Goal: Information Seeking & Learning: Learn about a topic

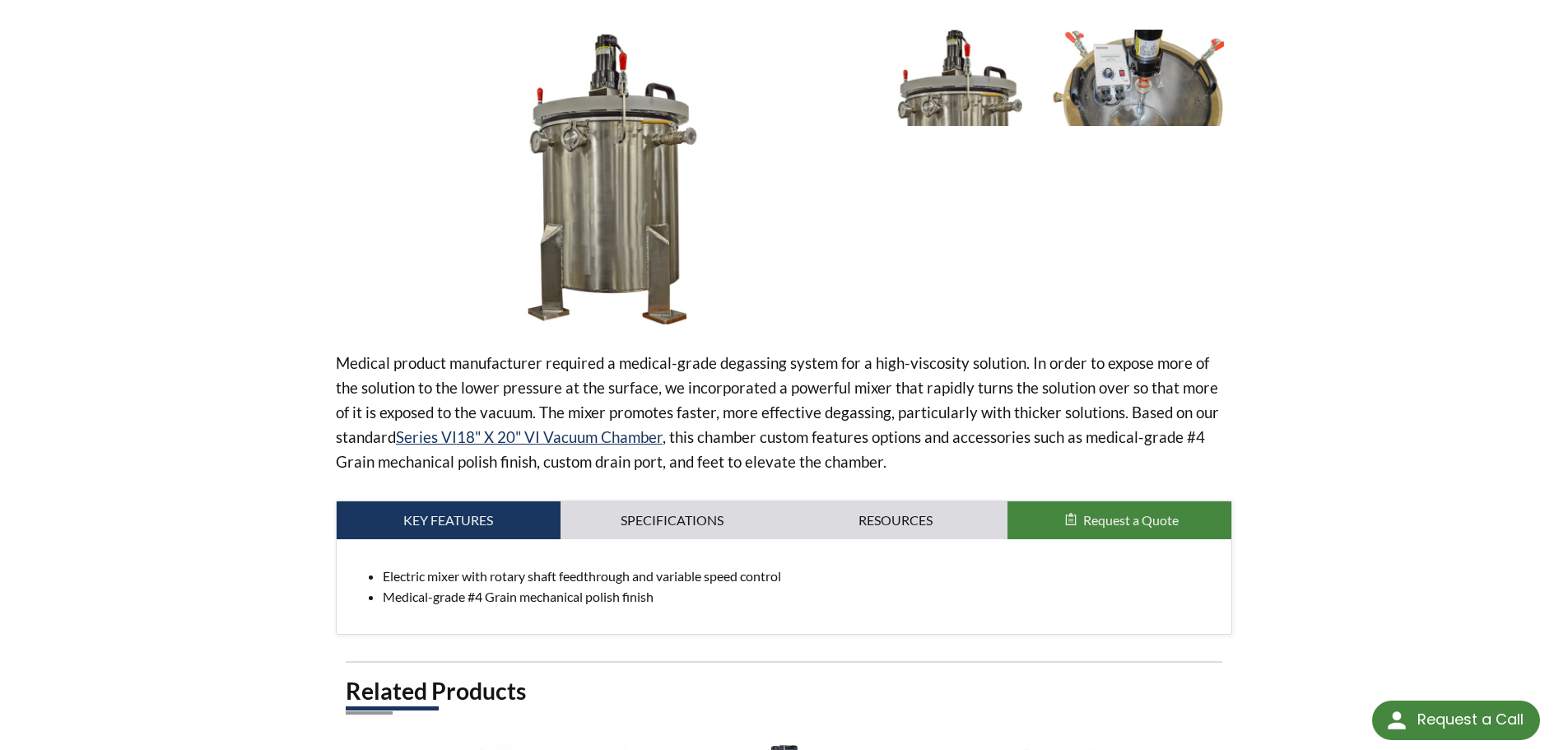
scroll to position [83, 0]
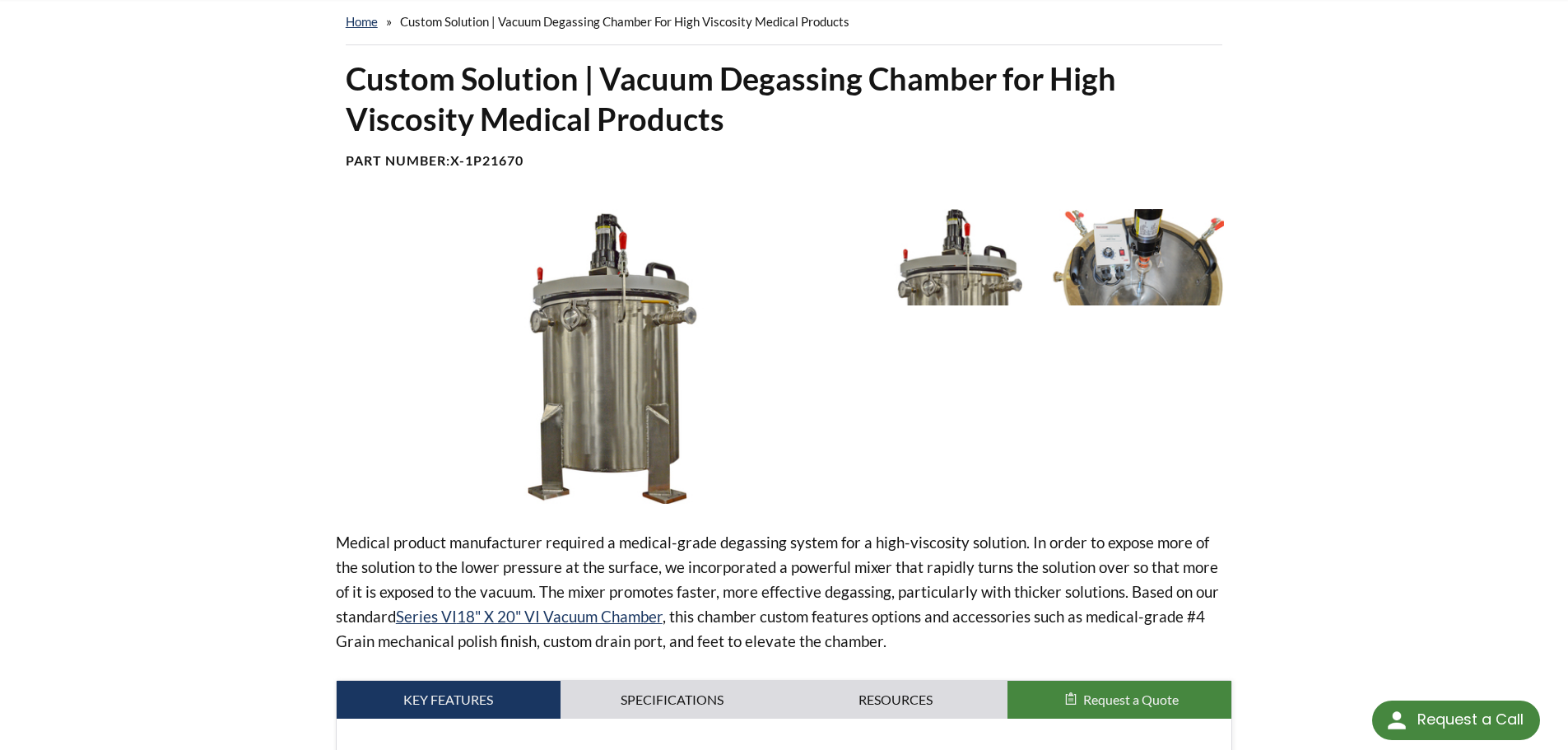
click at [1143, 264] on img at bounding box center [1138, 256] width 171 height 96
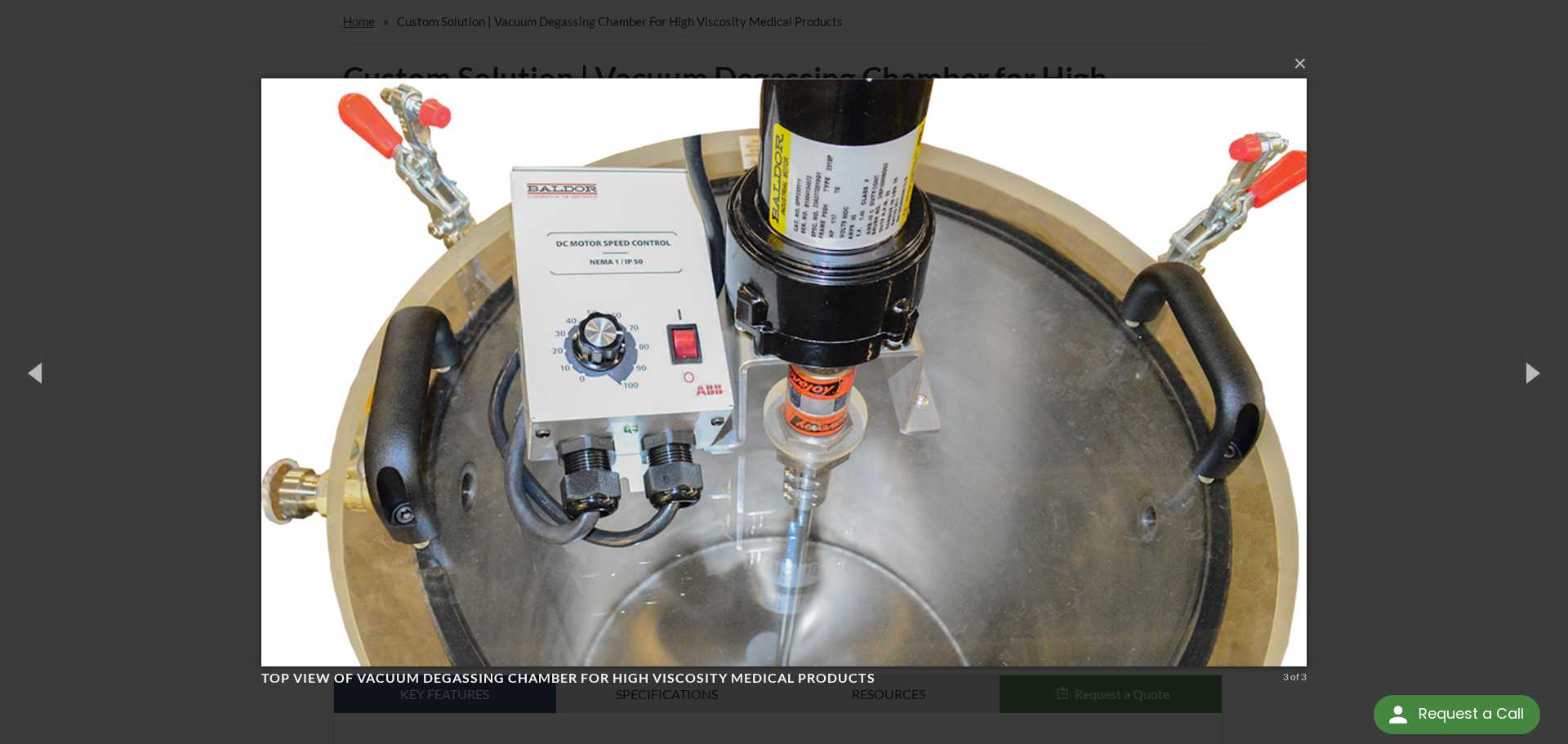
click at [1031, 401] on img at bounding box center [784, 372] width 1045 height 653
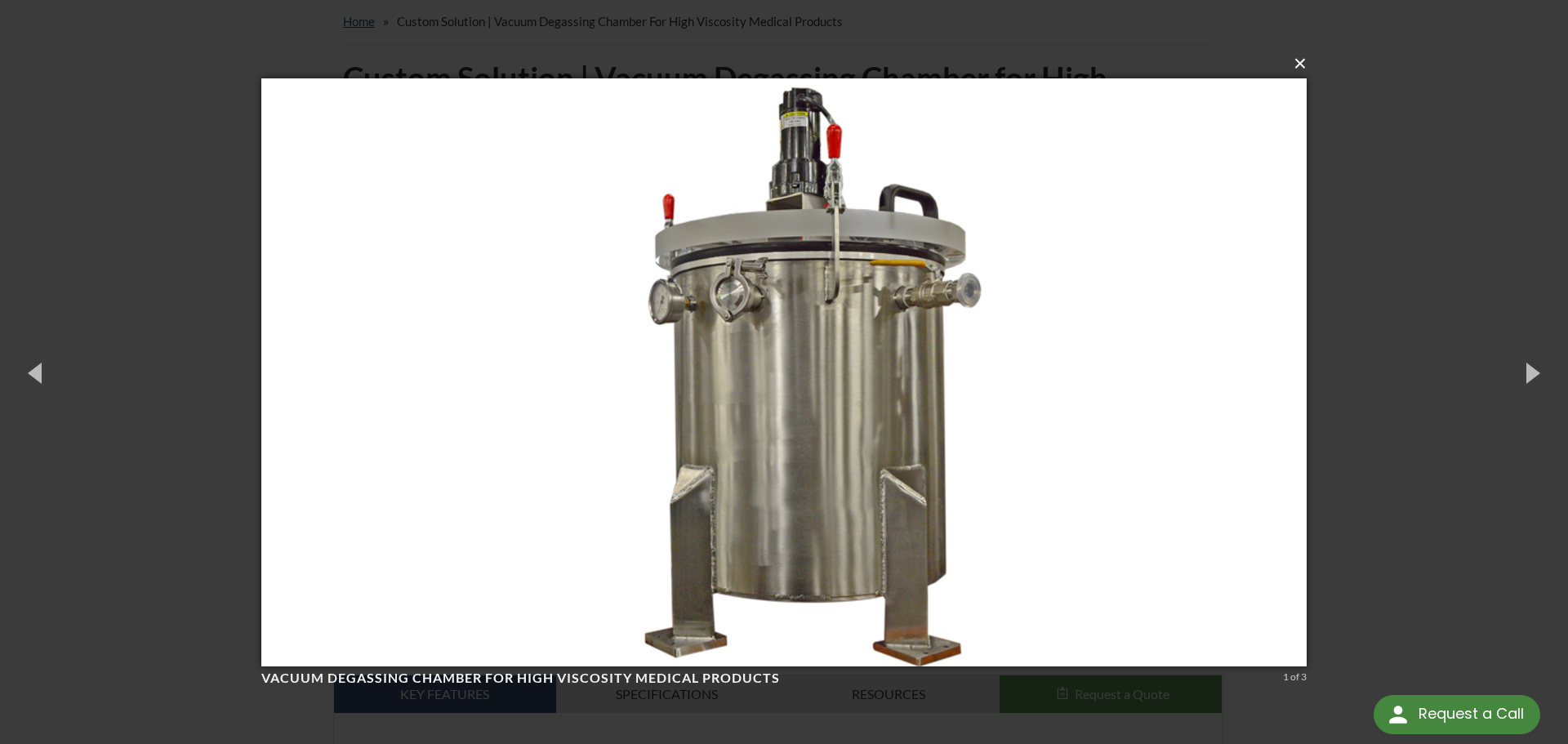
click at [1302, 67] on button "×" at bounding box center [789, 63] width 1045 height 36
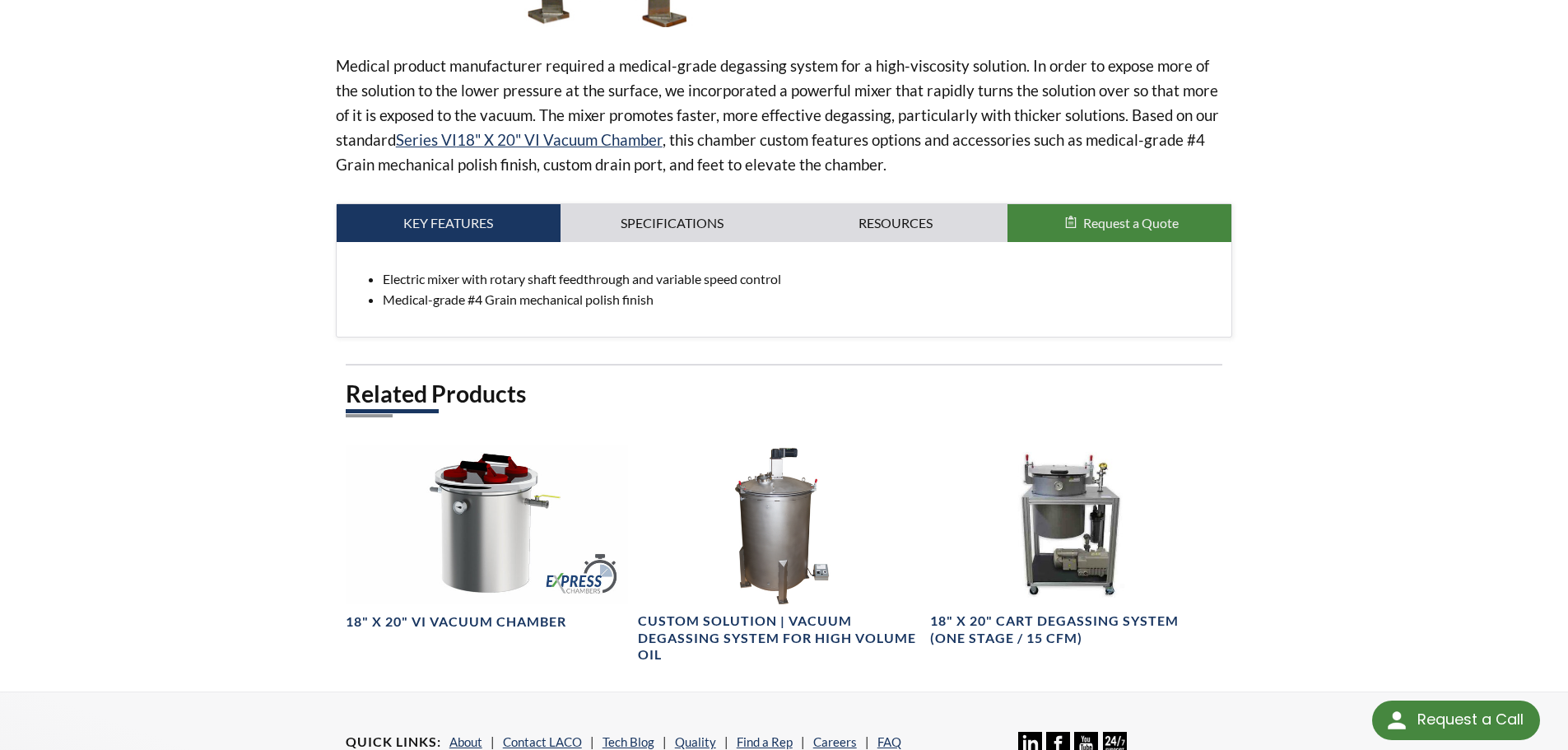
scroll to position [247, 0]
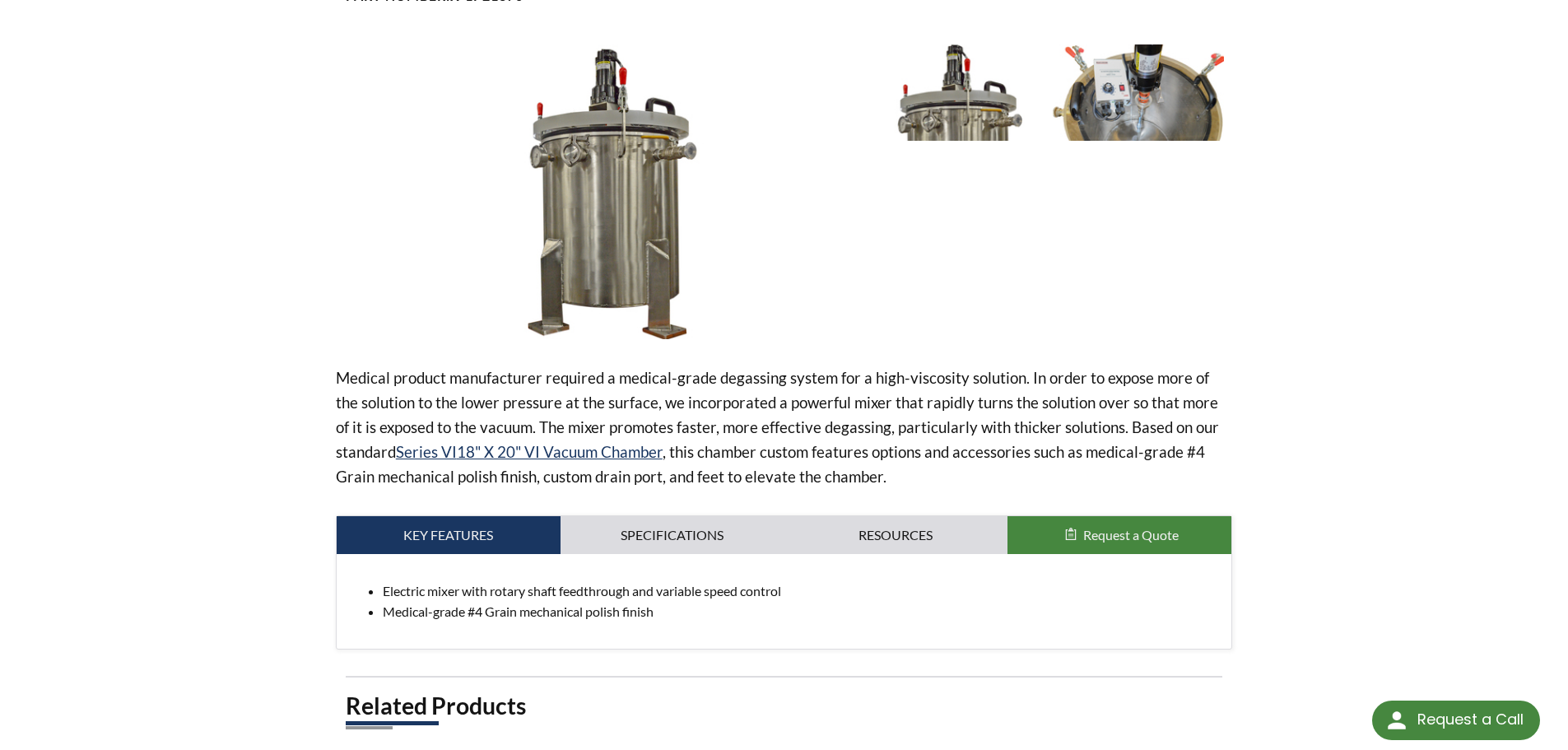
click at [1142, 108] on img at bounding box center [1138, 92] width 171 height 96
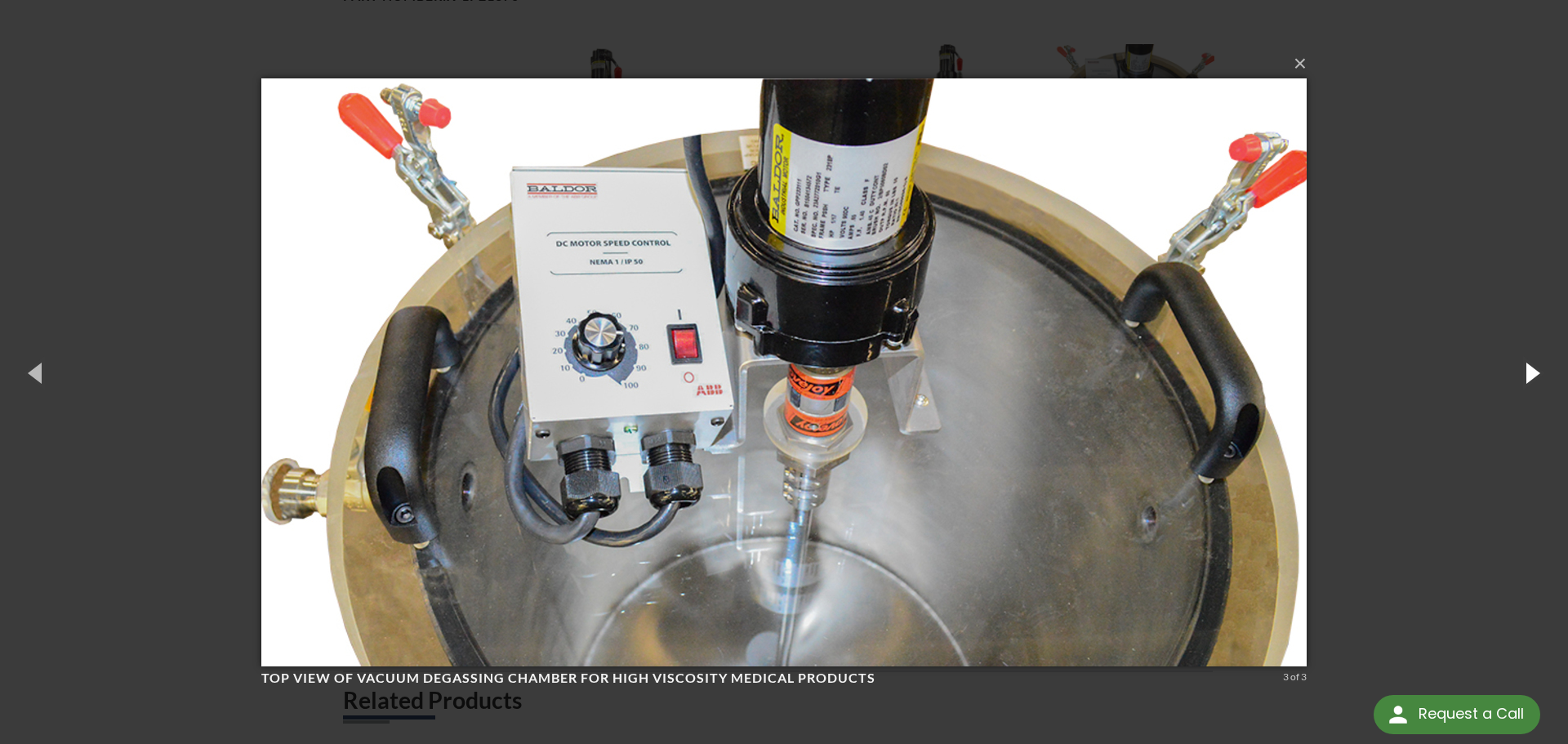
click at [1538, 377] on button "button" at bounding box center [1532, 372] width 74 height 90
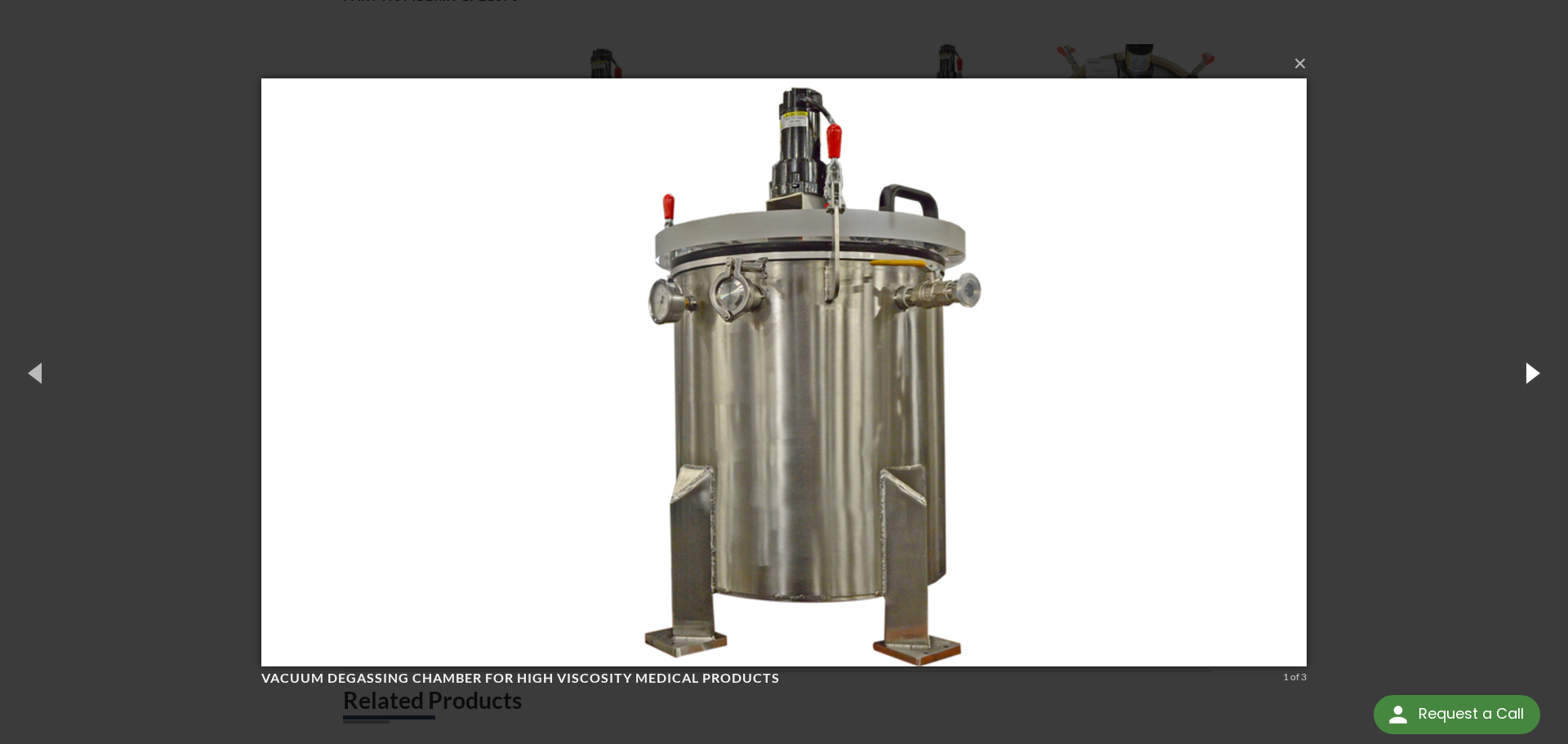
click at [1538, 377] on button "button" at bounding box center [1532, 372] width 74 height 90
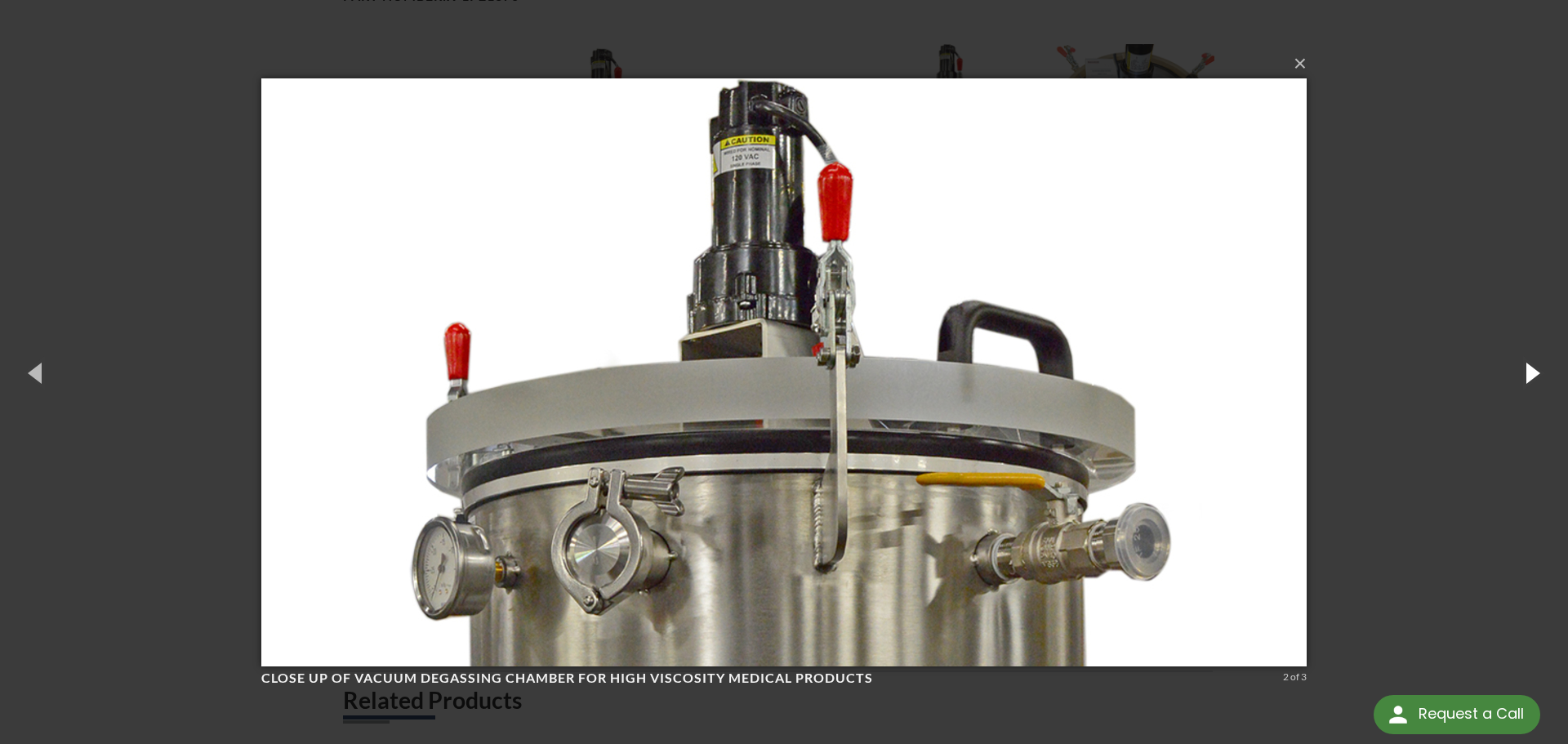
click at [1534, 376] on button "button" at bounding box center [1532, 372] width 74 height 90
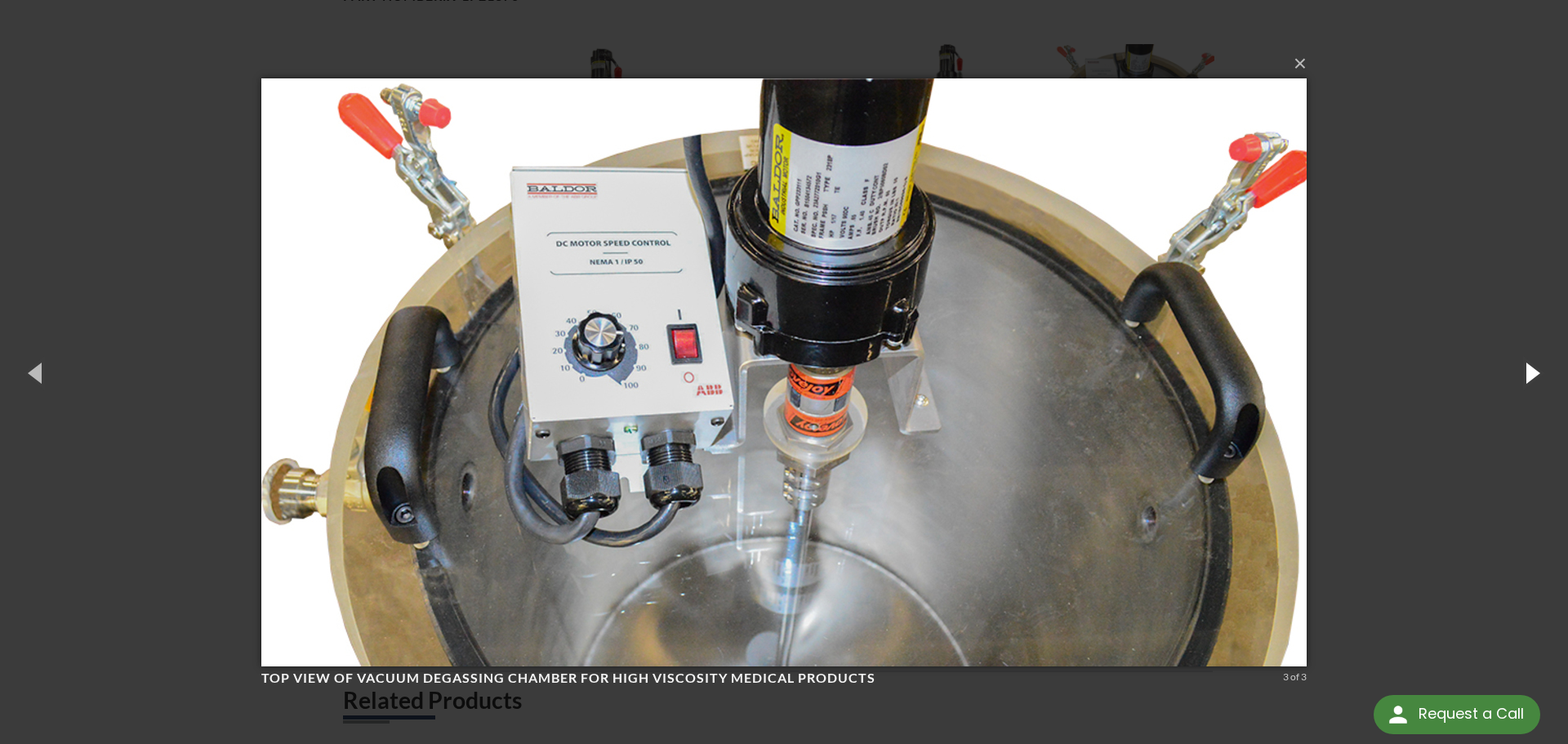
click at [1534, 376] on button "button" at bounding box center [1532, 372] width 74 height 90
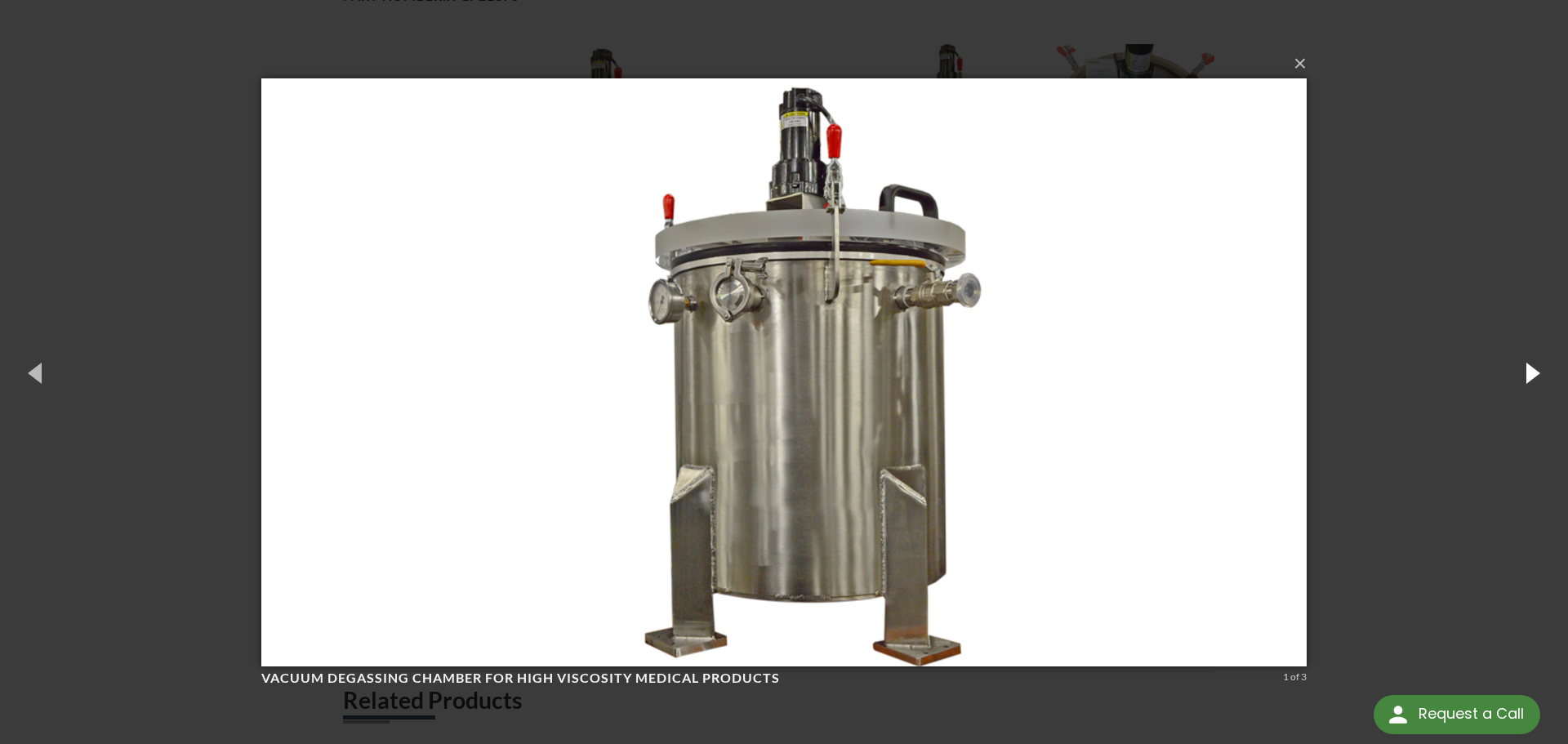
click at [1534, 376] on button "button" at bounding box center [1532, 372] width 74 height 90
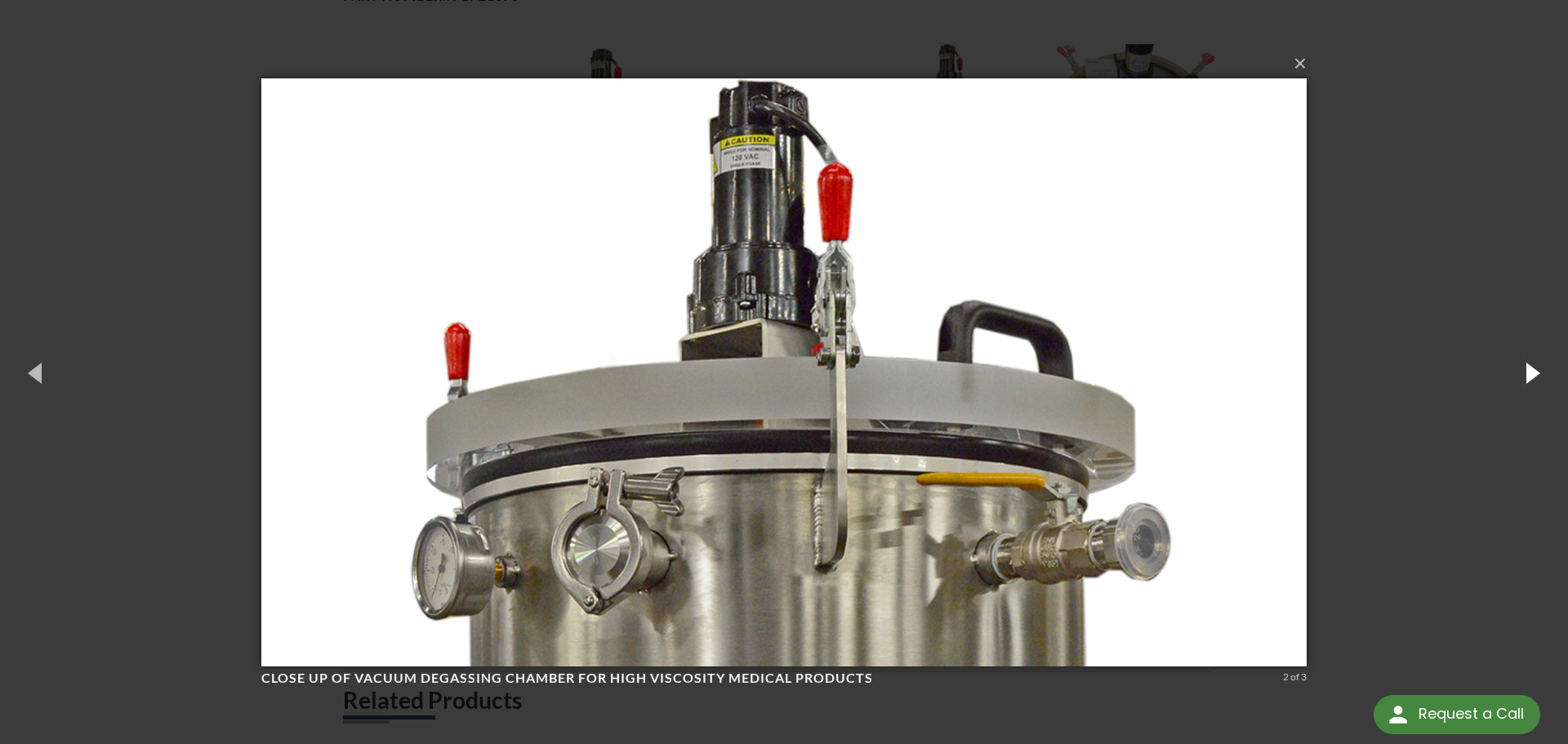
click at [1534, 376] on button "button" at bounding box center [1532, 372] width 74 height 90
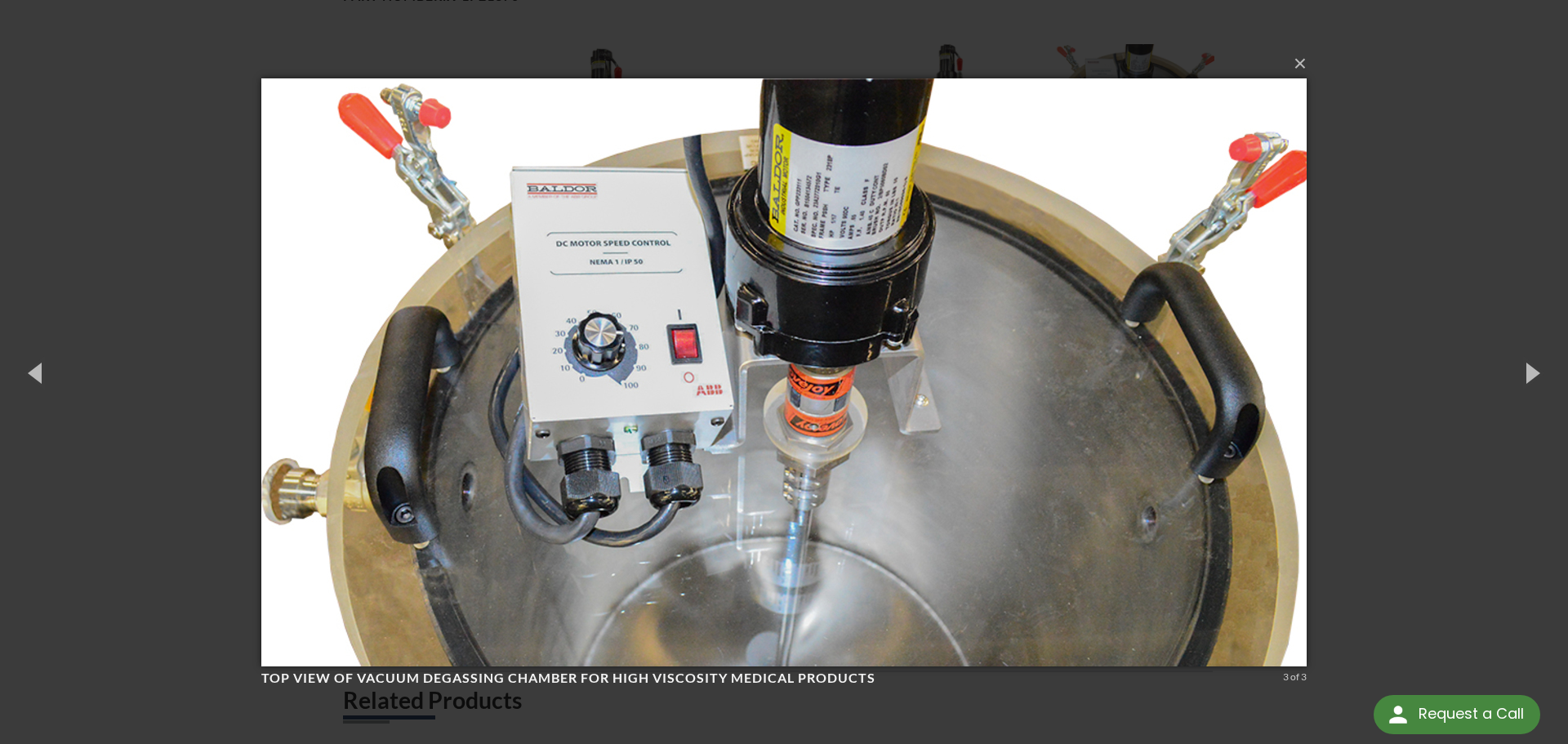
click at [813, 399] on img at bounding box center [784, 372] width 1045 height 653
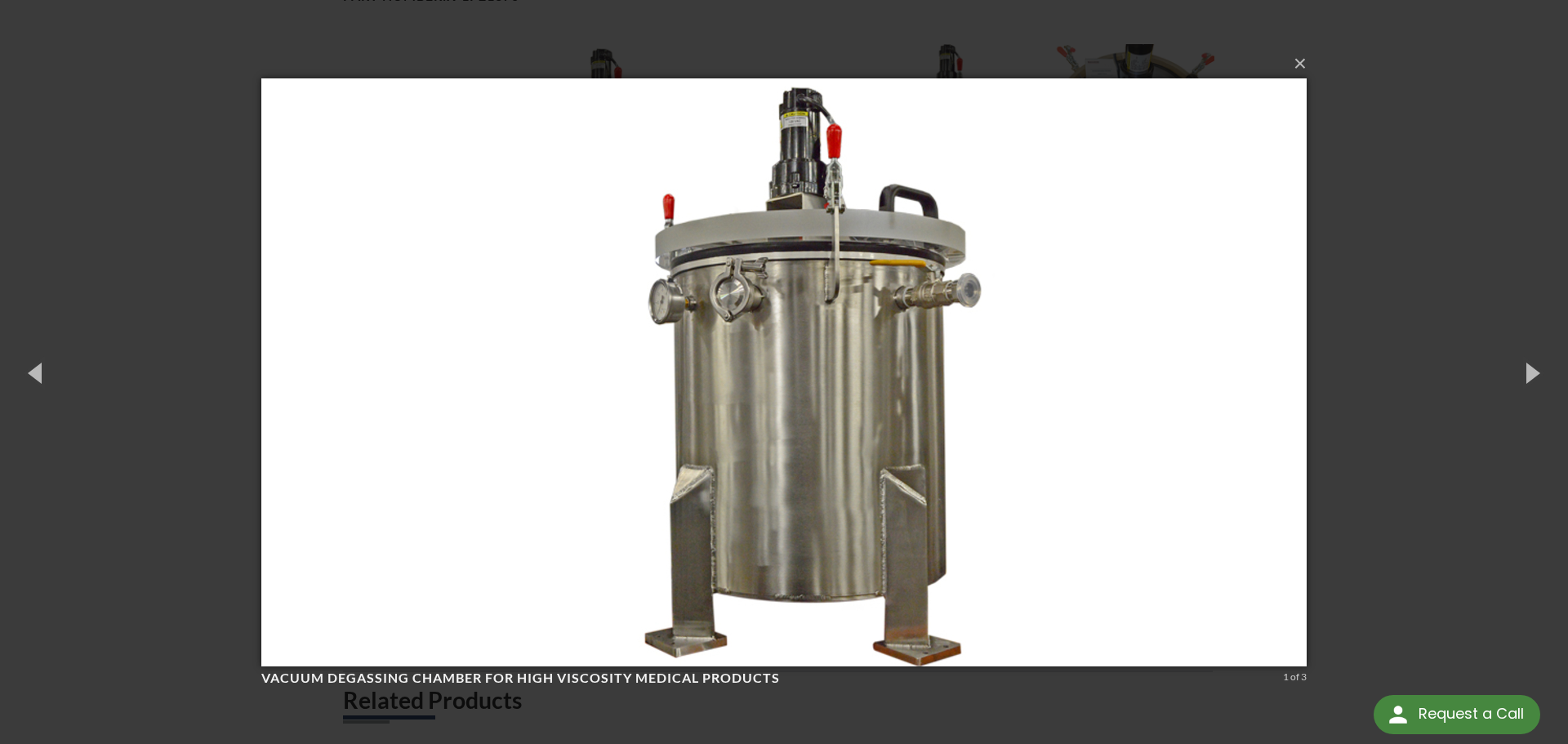
click at [813, 399] on img at bounding box center [784, 372] width 1045 height 653
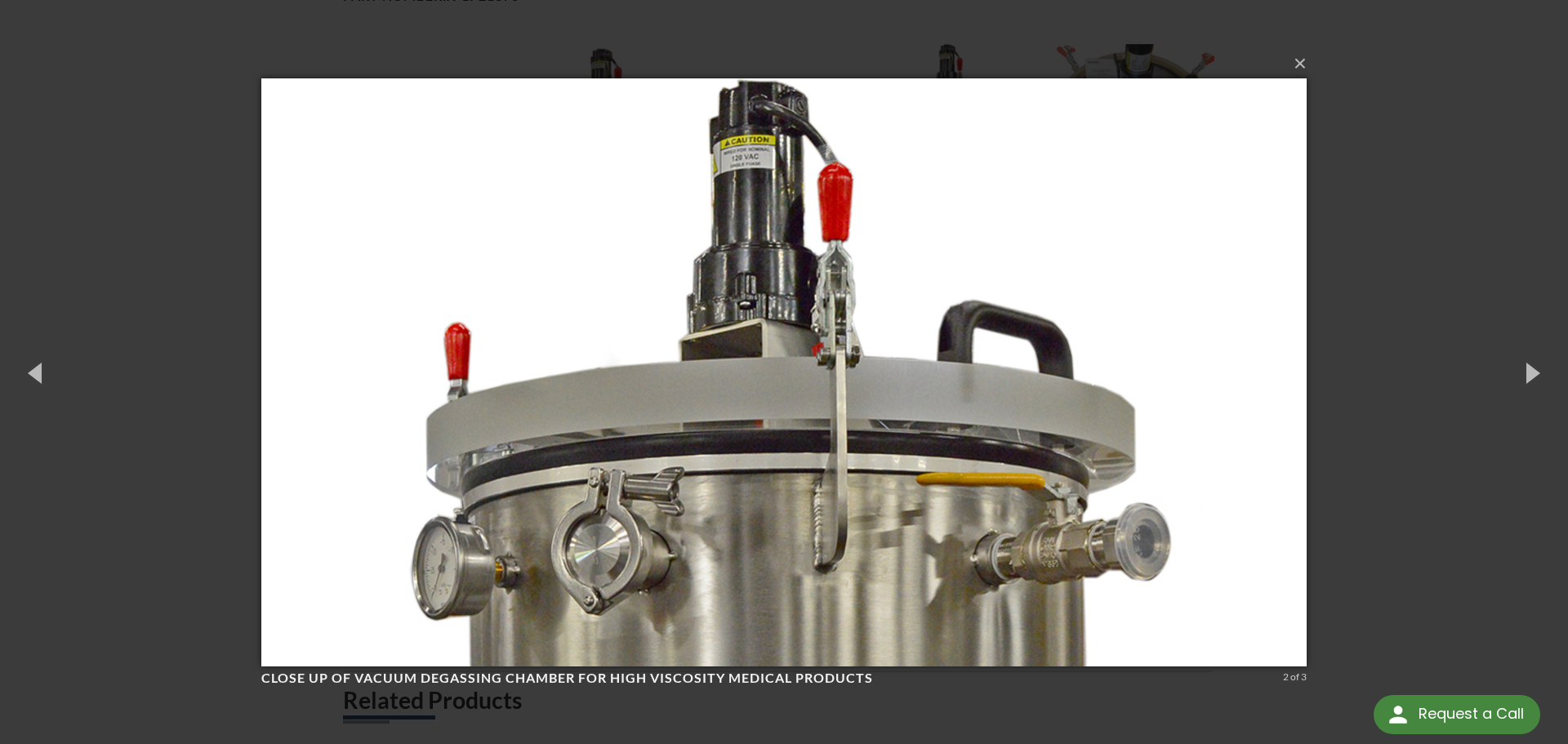
click at [813, 399] on img at bounding box center [784, 372] width 1045 height 653
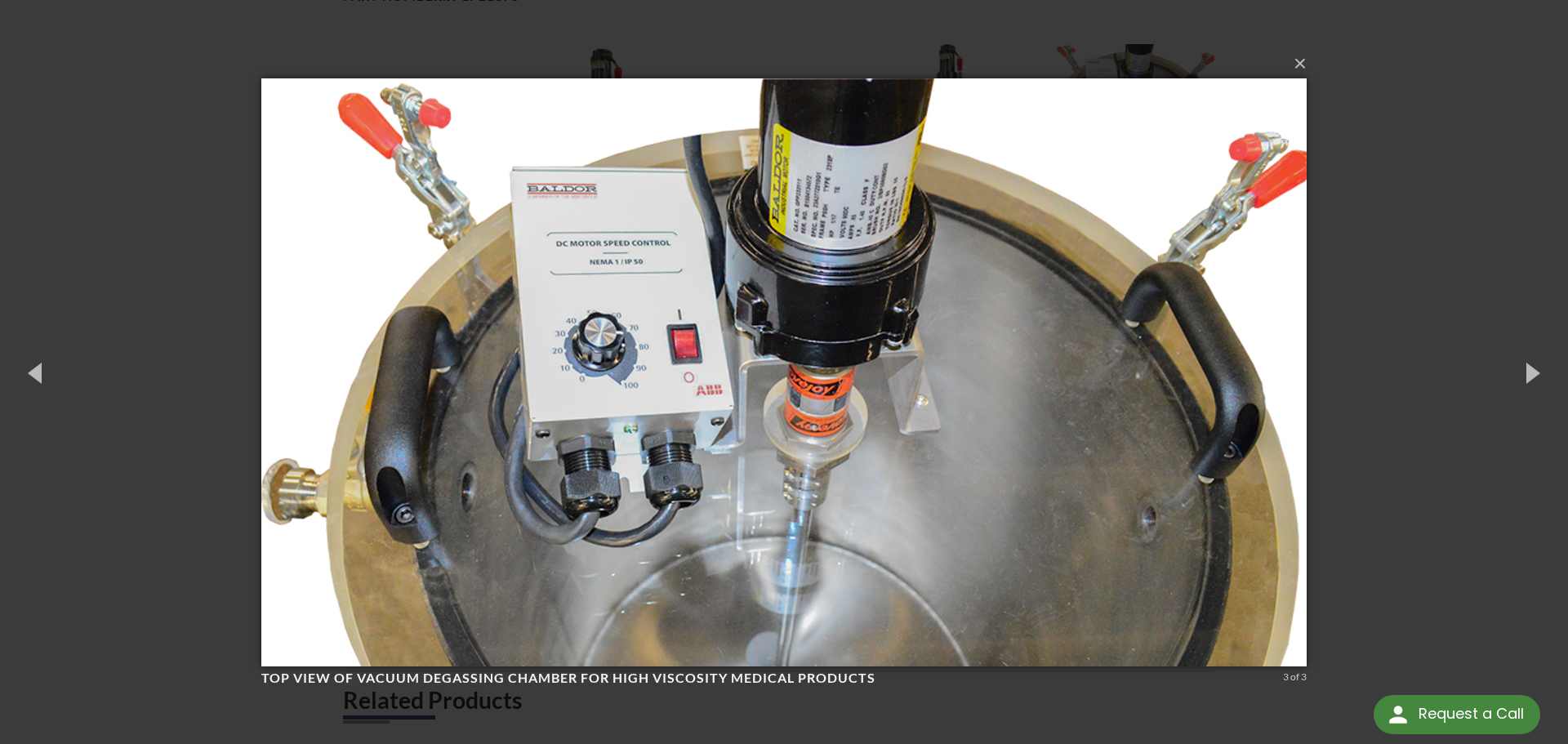
click at [1383, 214] on div "× Top View of Vacuum Degassing Chamber for High Viscosity Medical Products 3 of…" at bounding box center [784, 372] width 1568 height 744
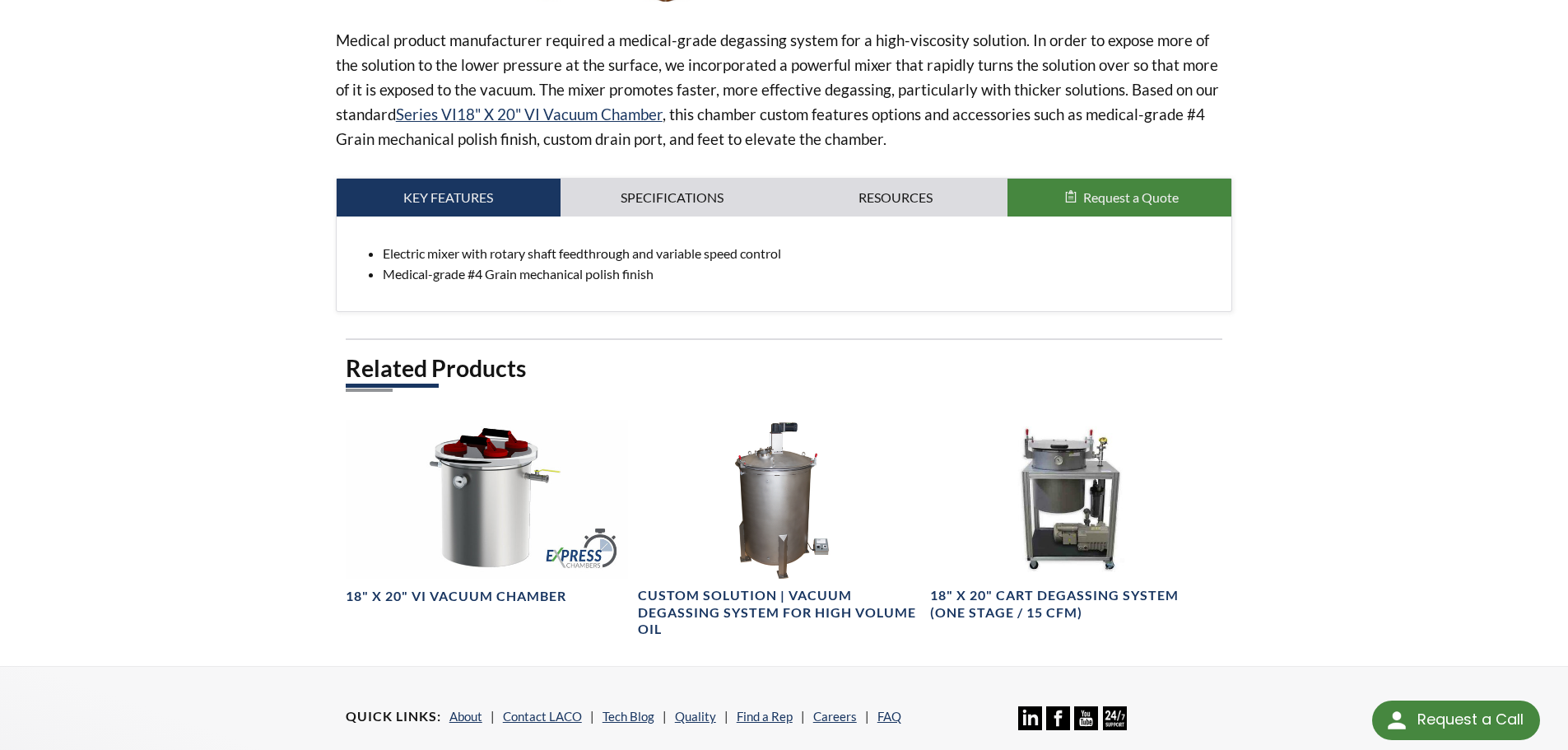
scroll to position [658, 0]
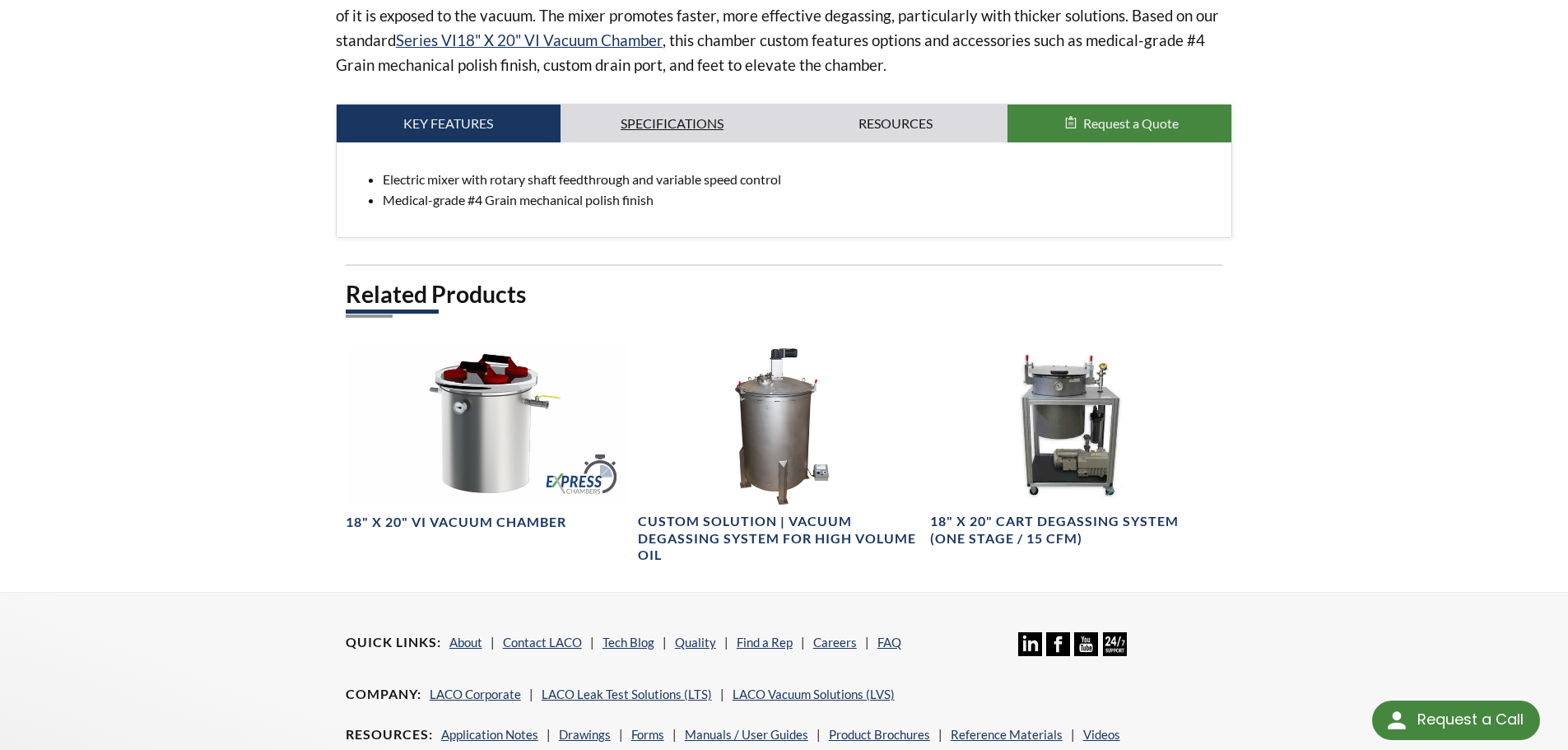
click at [653, 116] on link "Specifications" at bounding box center [673, 123] width 224 height 38
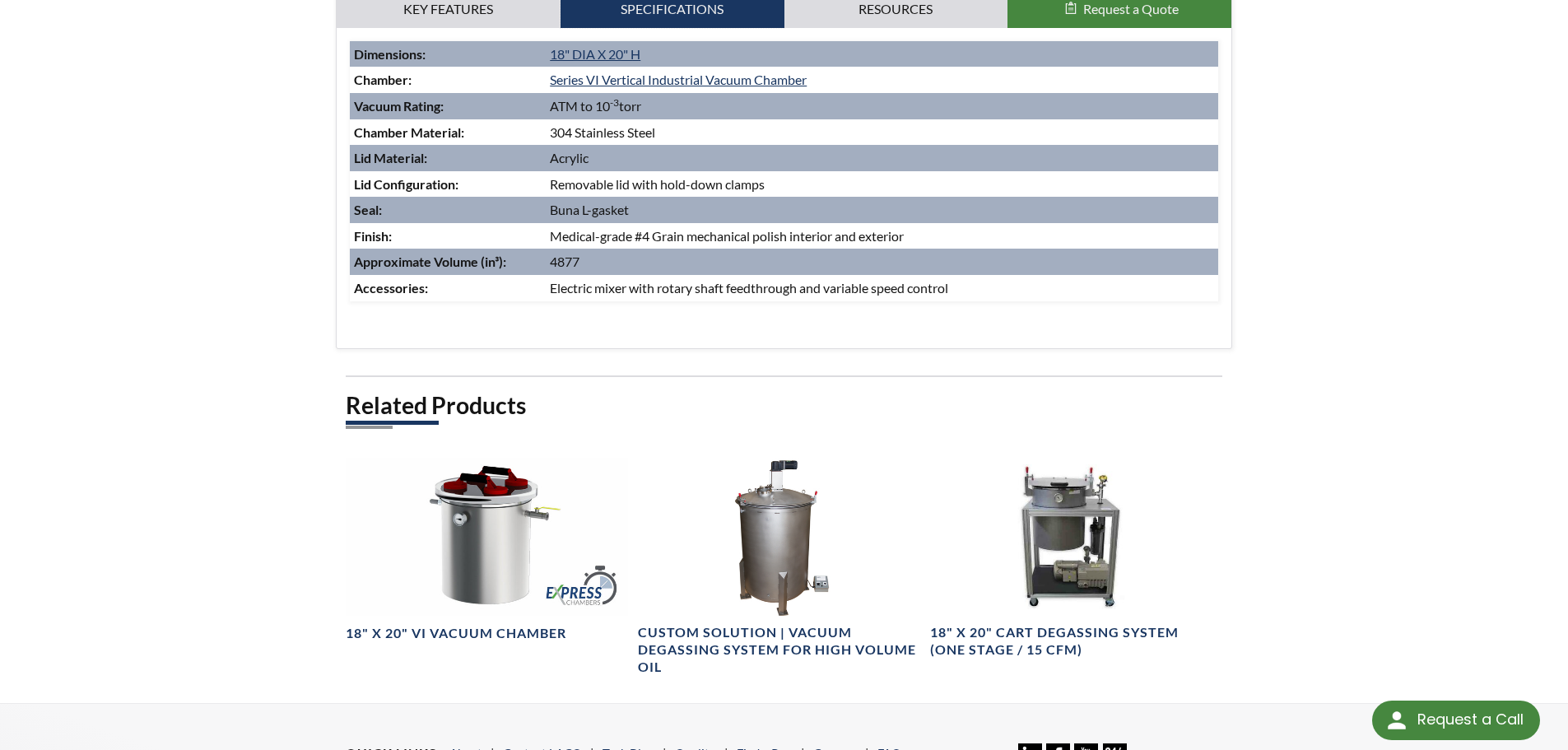
scroll to position [329, 0]
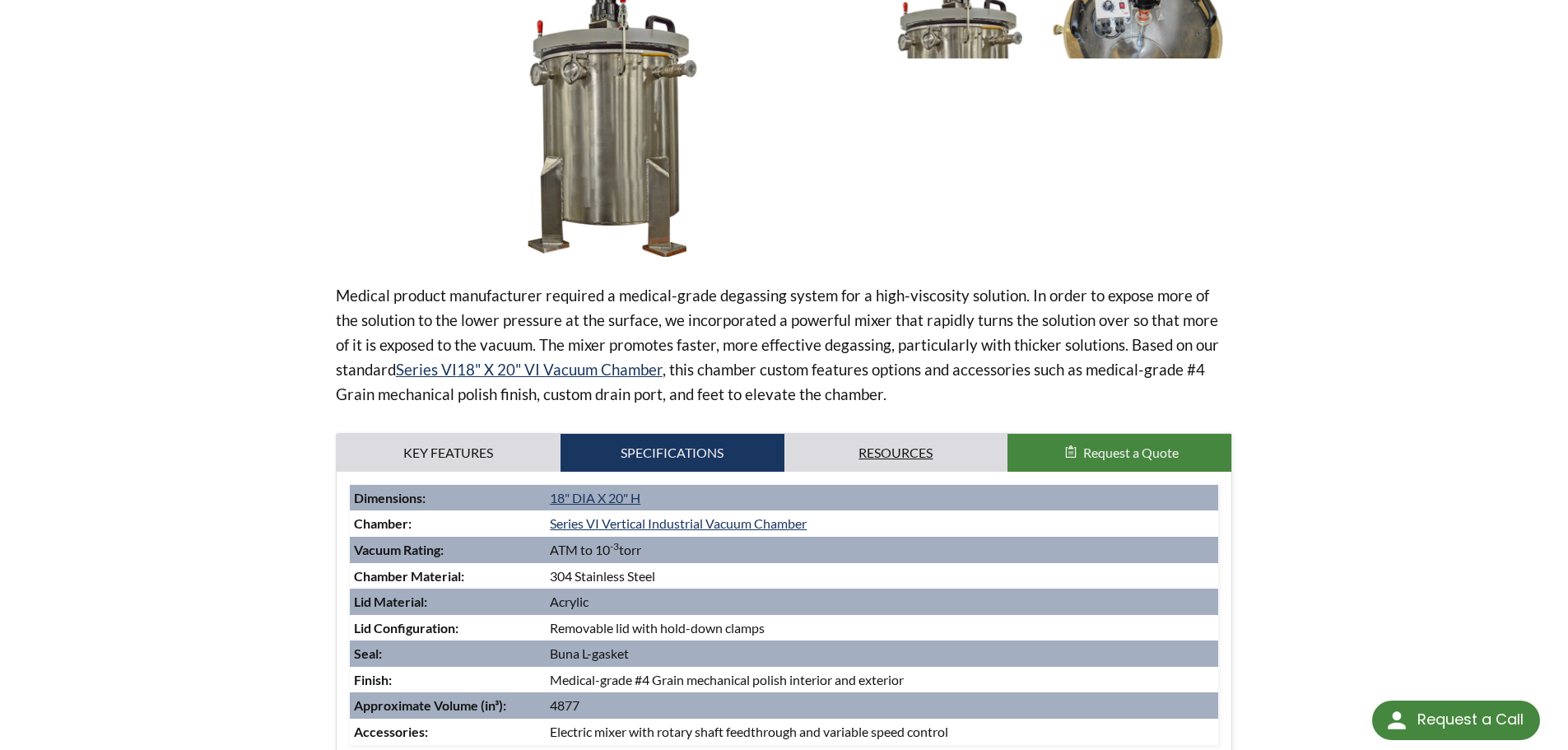
click at [908, 455] on link "Resources" at bounding box center [896, 452] width 224 height 38
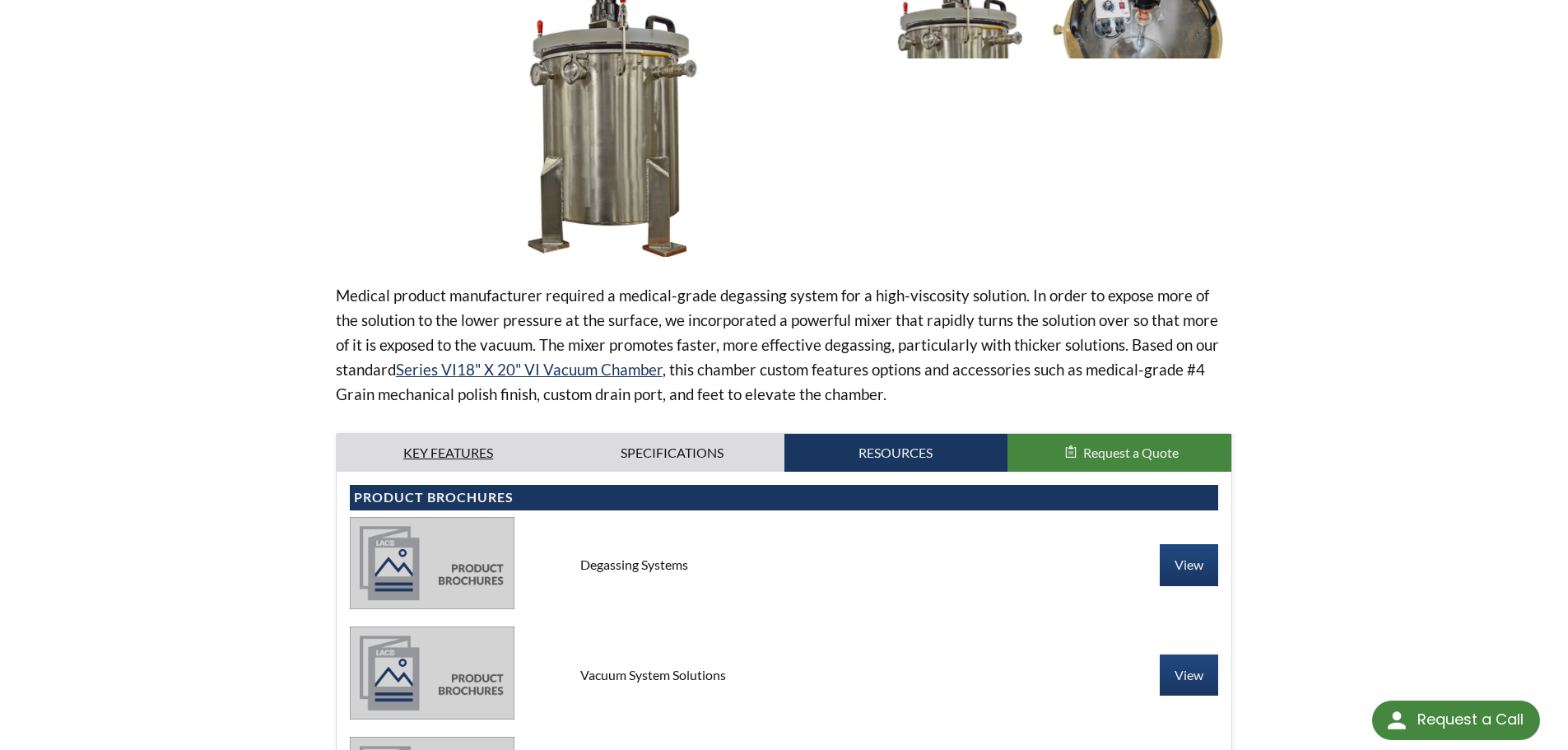
click at [490, 452] on link "Key Features" at bounding box center [449, 452] width 224 height 38
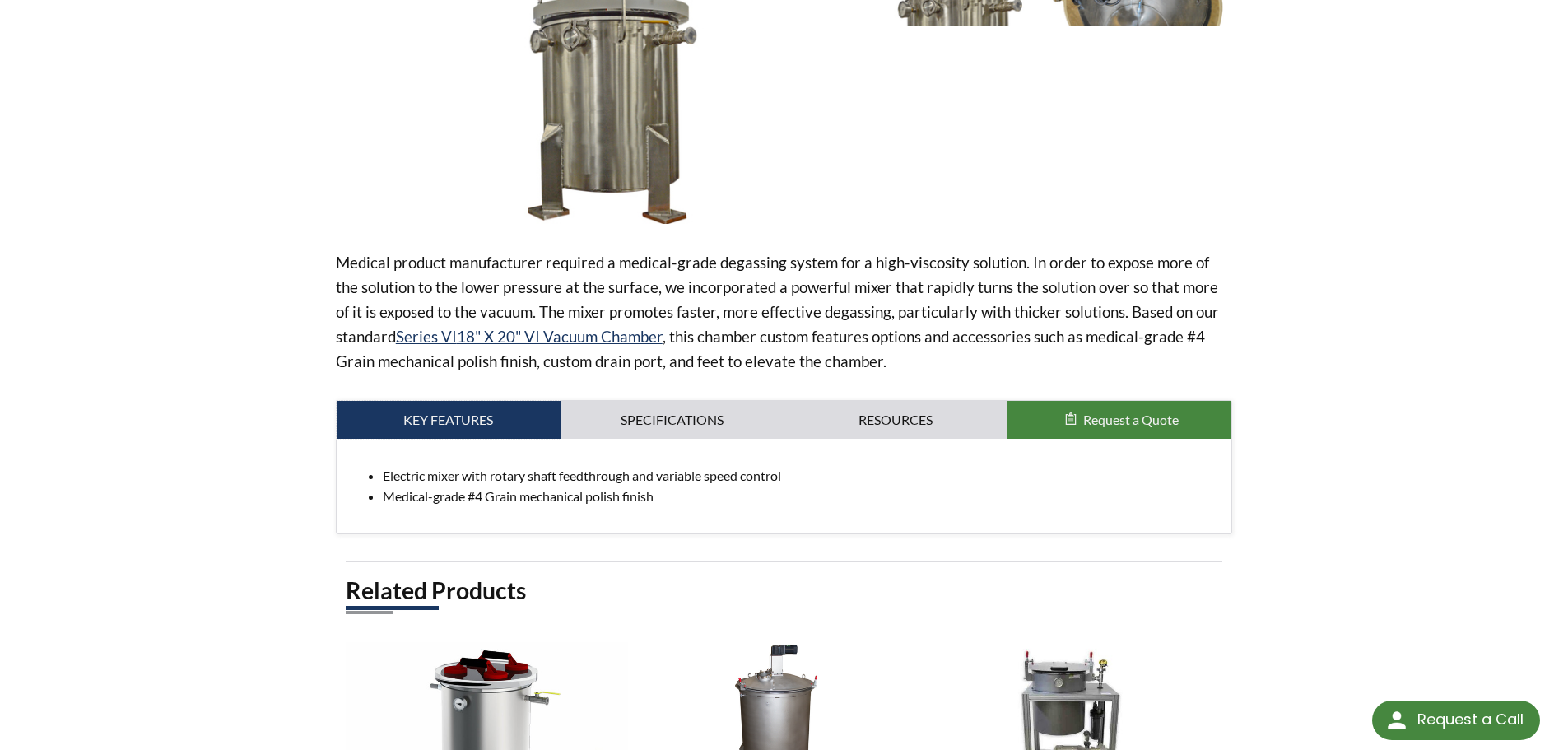
scroll to position [305, 0]
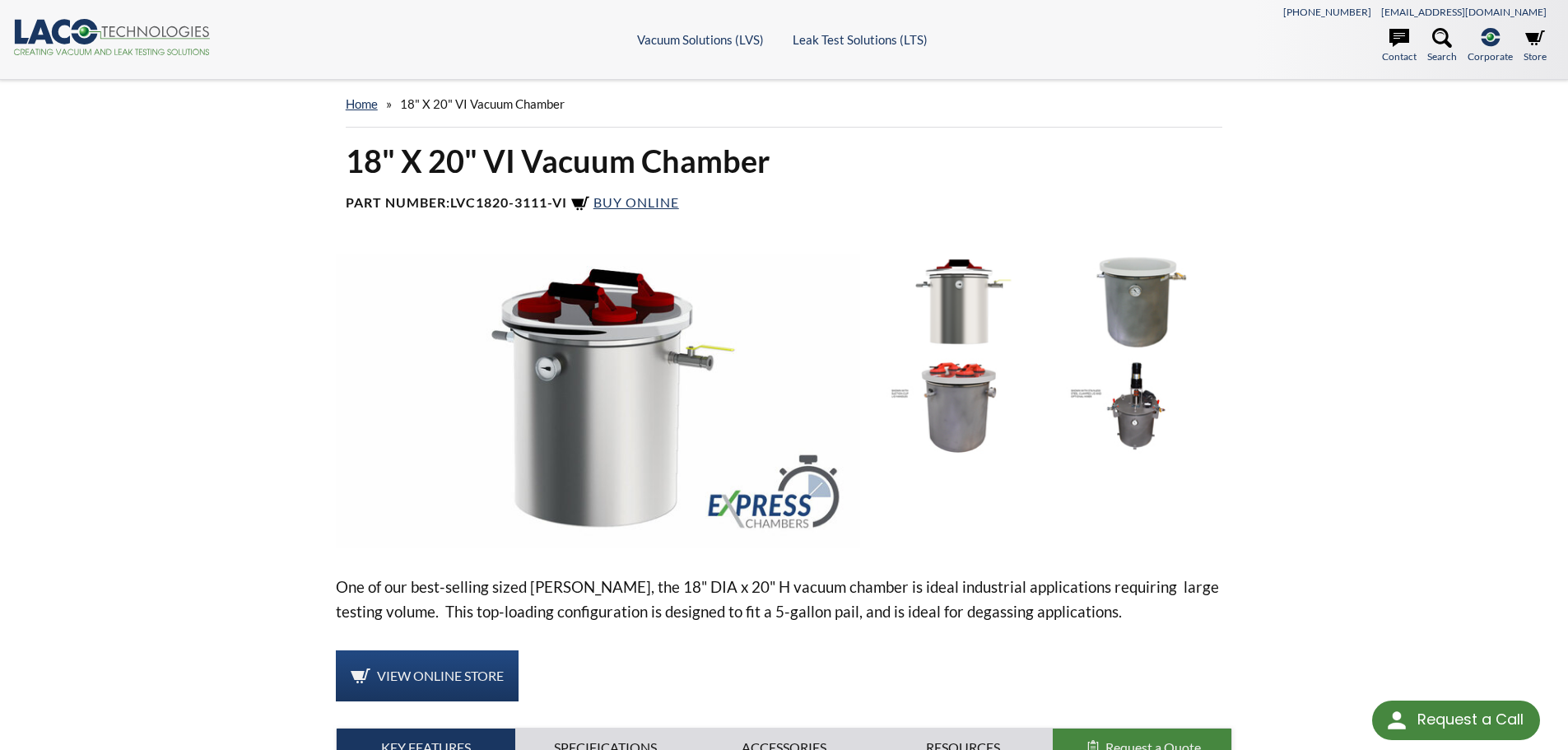
click at [1123, 404] on img at bounding box center [1138, 406] width 171 height 96
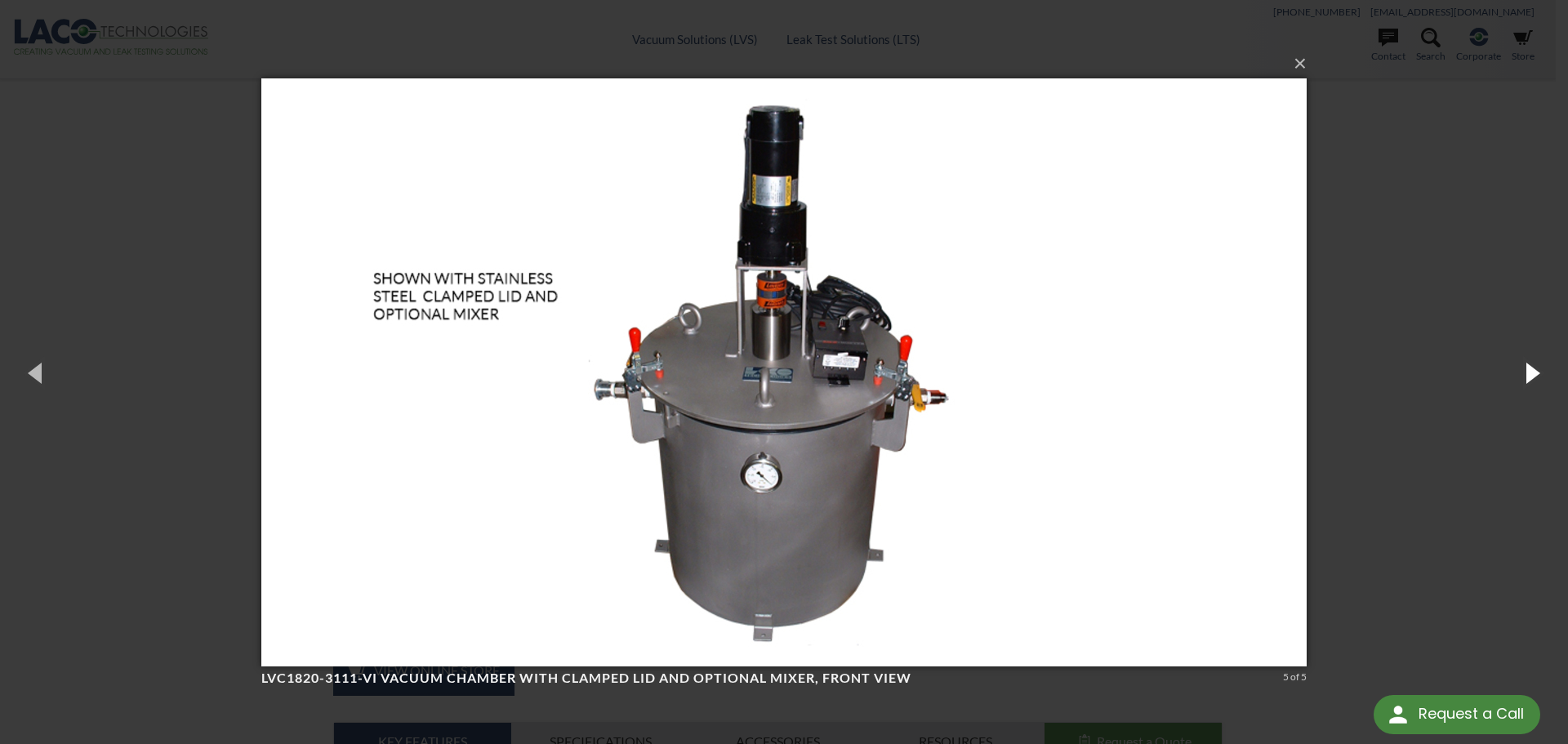
click at [1543, 374] on button "button" at bounding box center [1532, 372] width 74 height 90
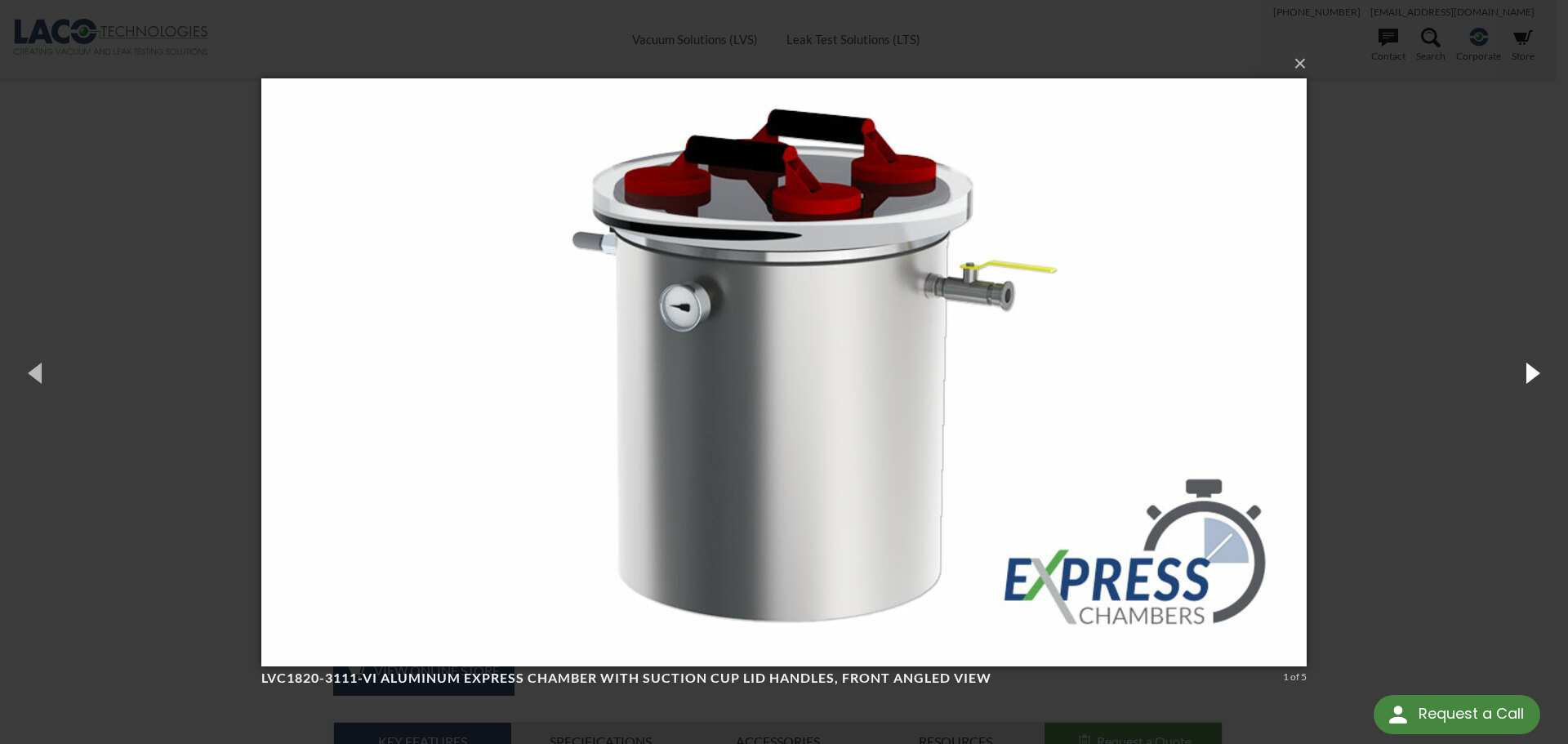
click at [1543, 374] on button "button" at bounding box center [1532, 372] width 74 height 90
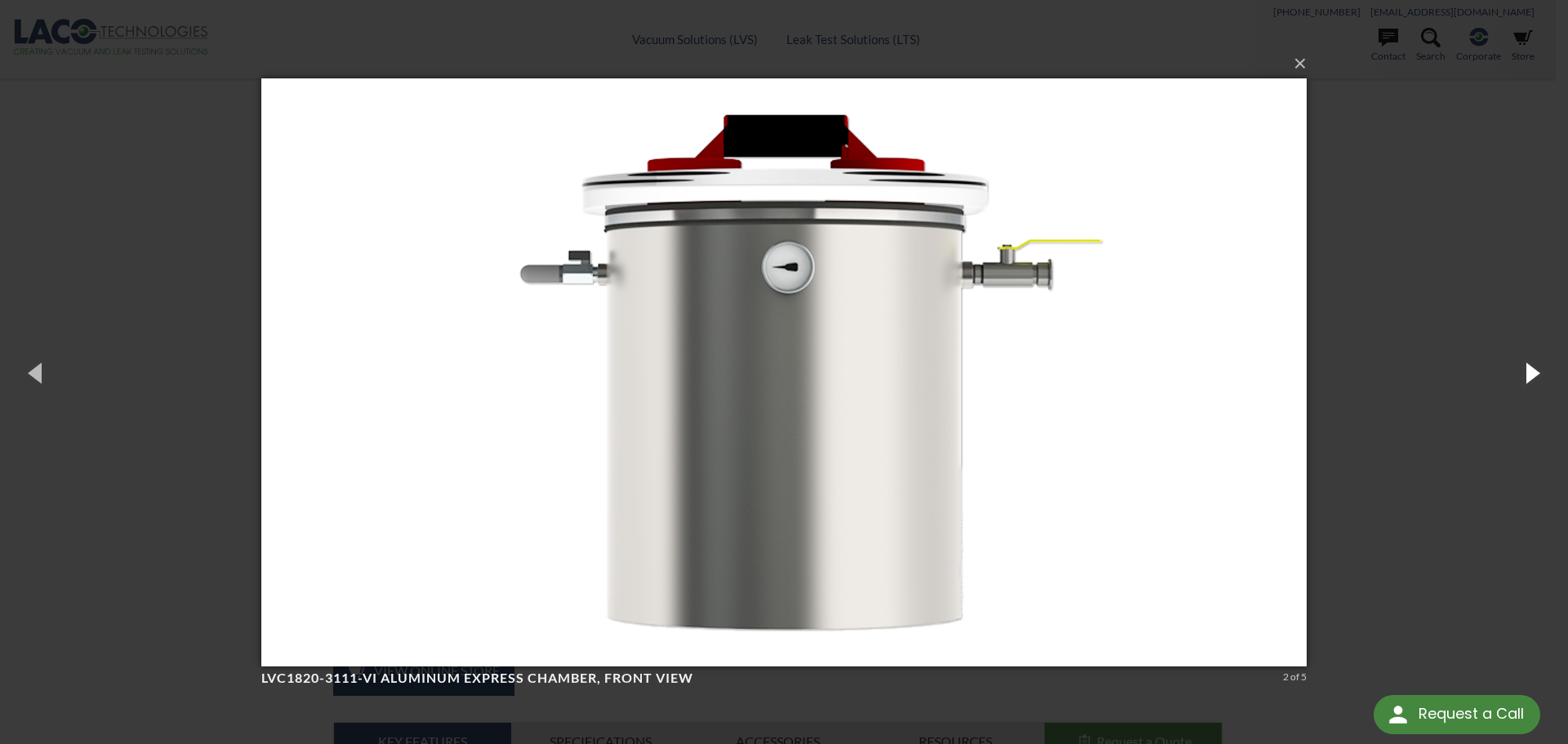
click at [1543, 374] on button "button" at bounding box center [1532, 372] width 74 height 90
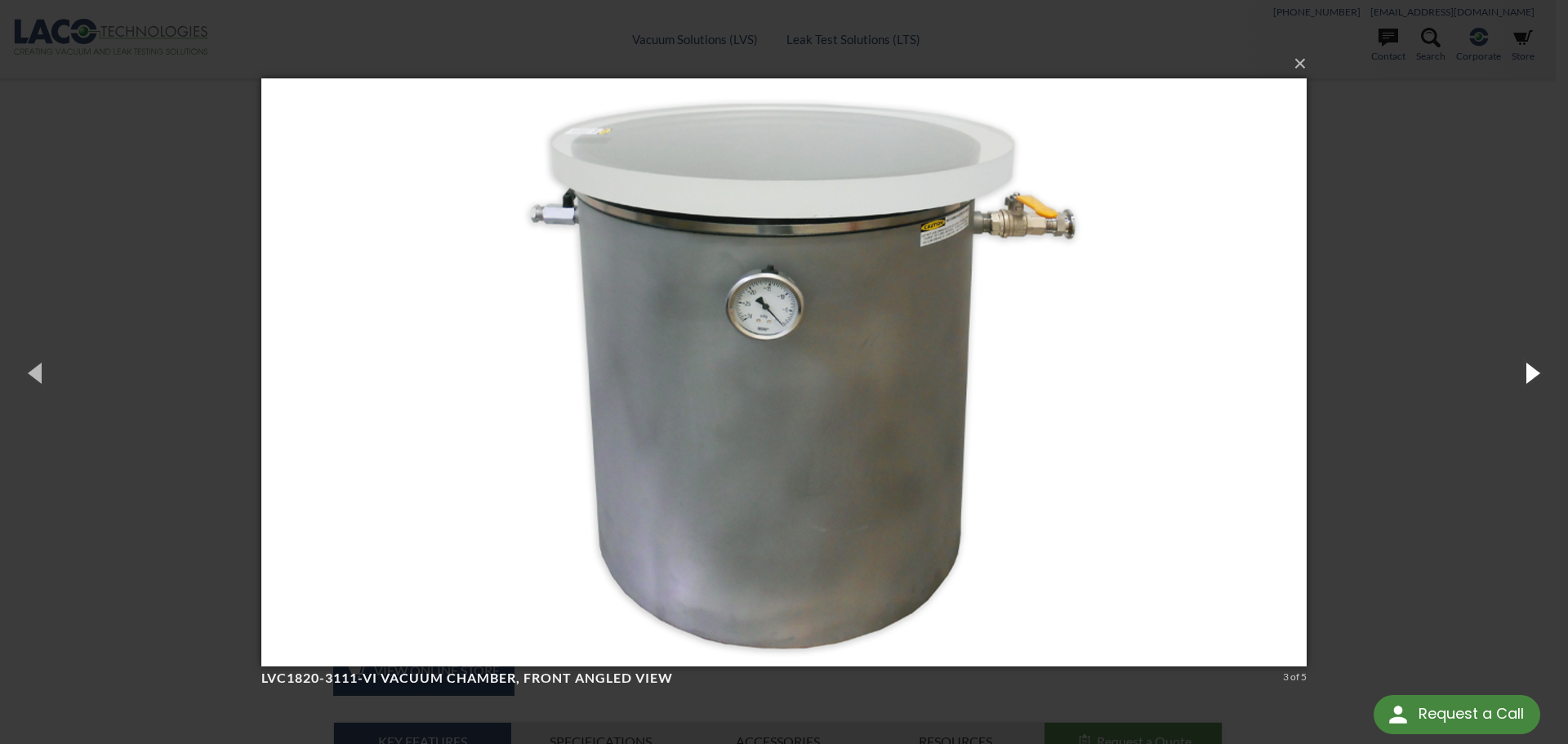
click at [1543, 374] on button "button" at bounding box center [1532, 372] width 74 height 90
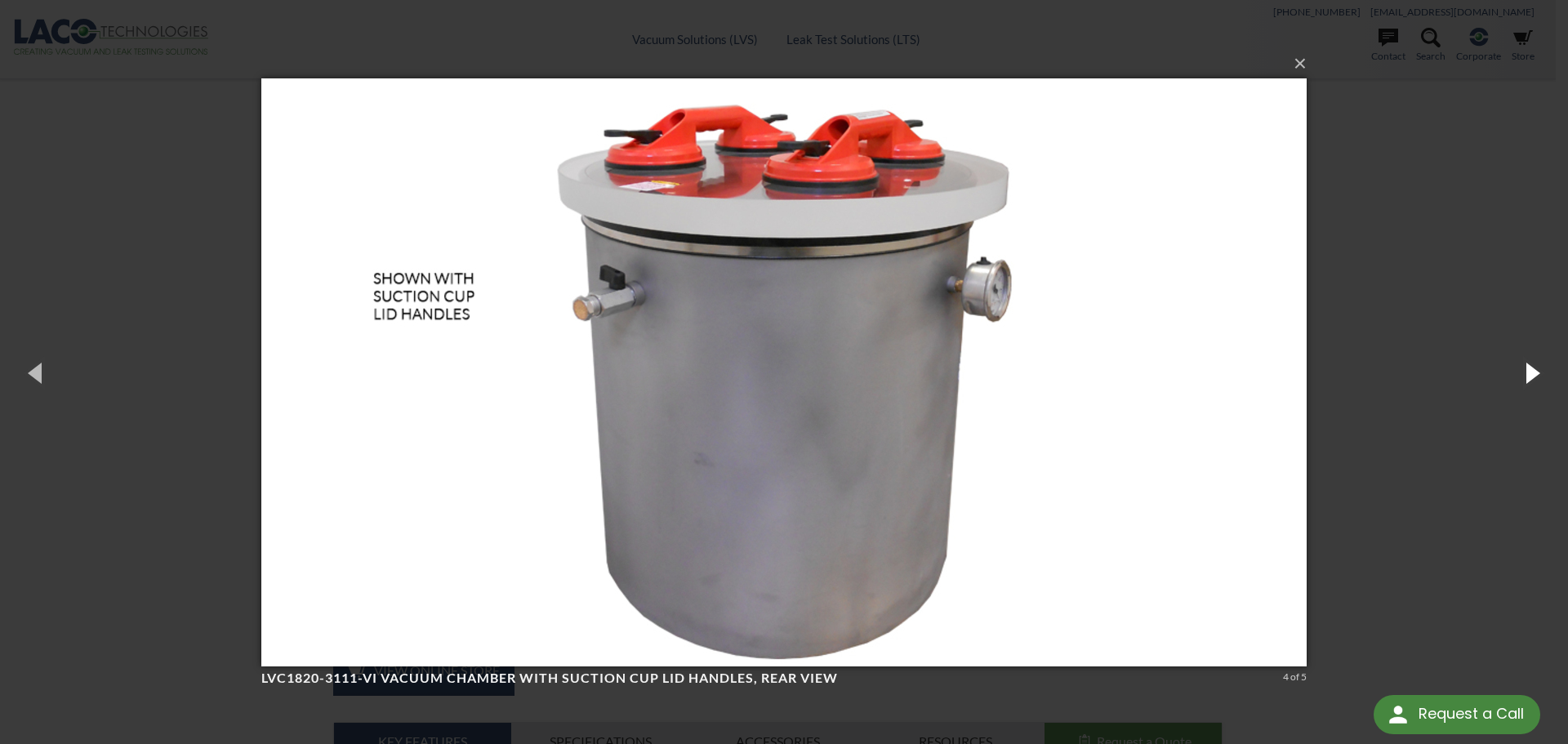
click at [1543, 374] on button "button" at bounding box center [1532, 372] width 74 height 90
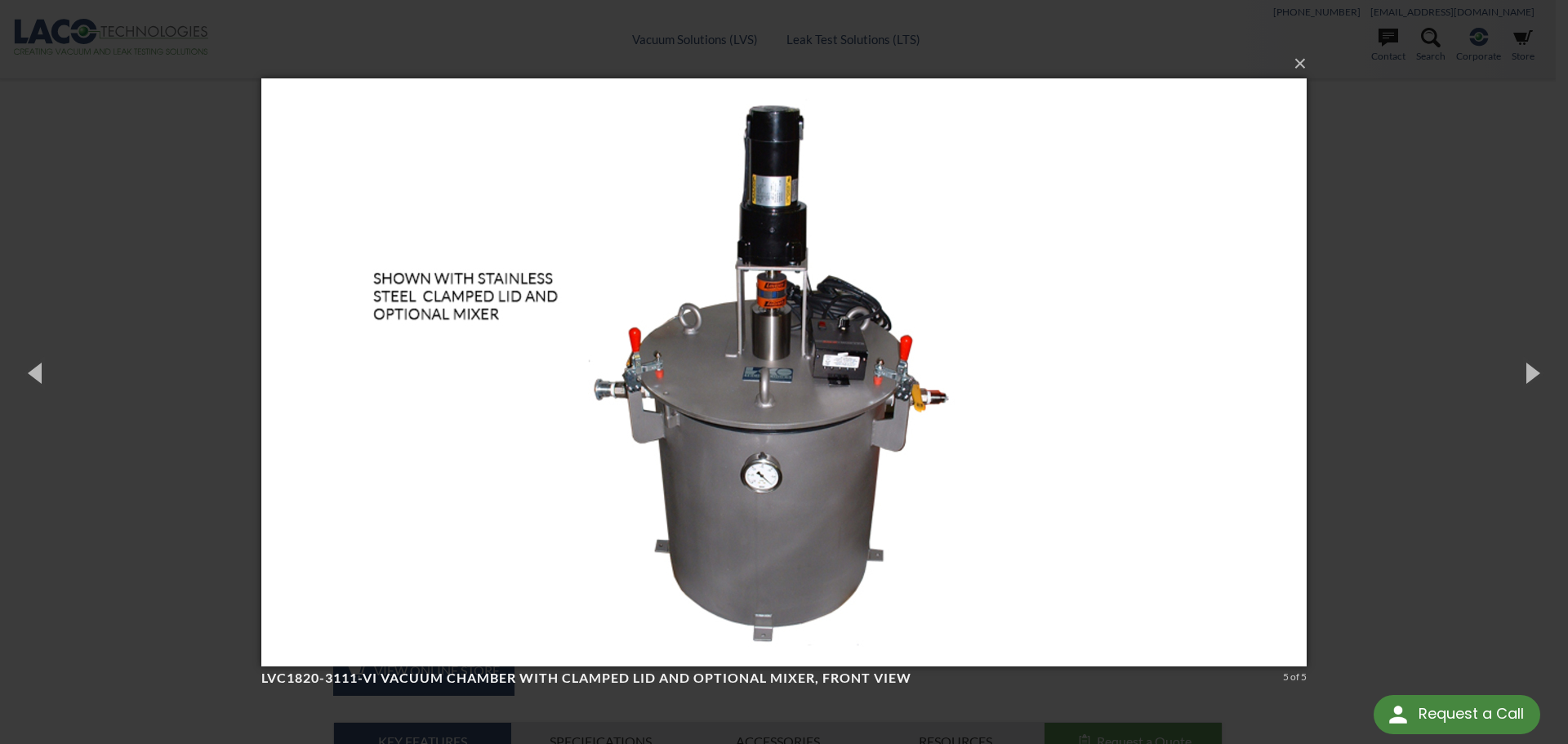
click at [1489, 152] on div "× LVC1820-3111-VI Vacuum Chamber with Clamped Lid and Optional Mixer, front vie…" at bounding box center [784, 372] width 1568 height 744
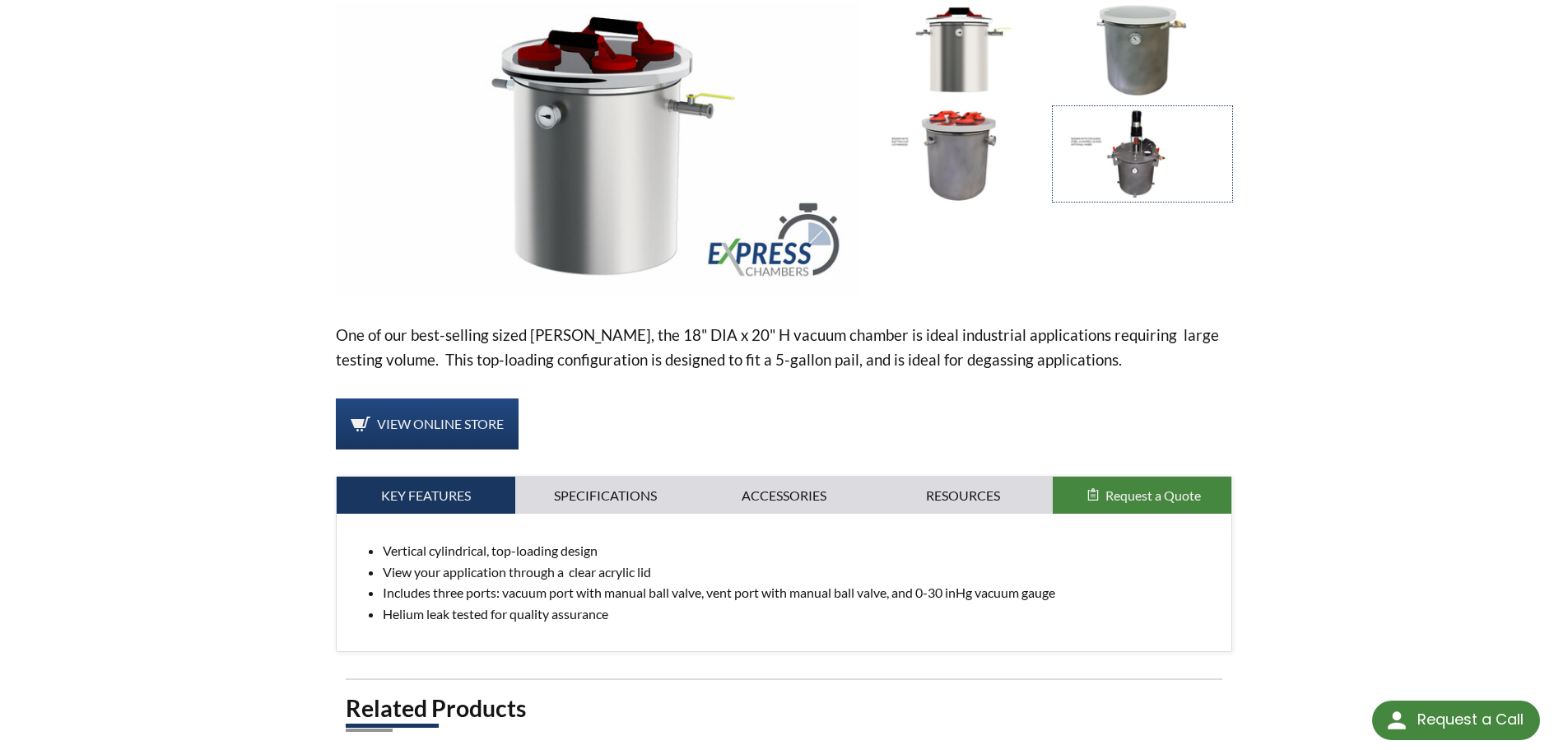
scroll to position [231, 0]
